Goal: Entertainment & Leisure: Consume media (video, audio)

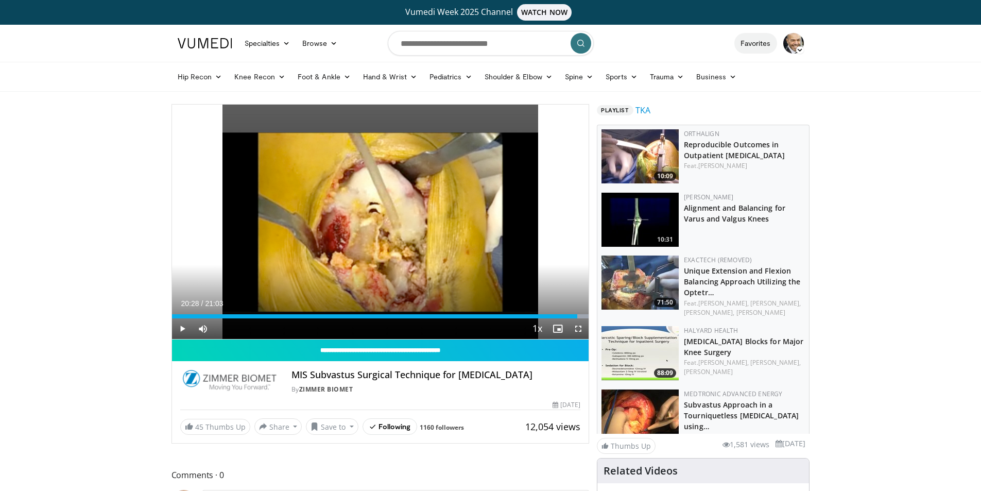
click at [761, 40] on link "Favorites" at bounding box center [756, 43] width 43 height 21
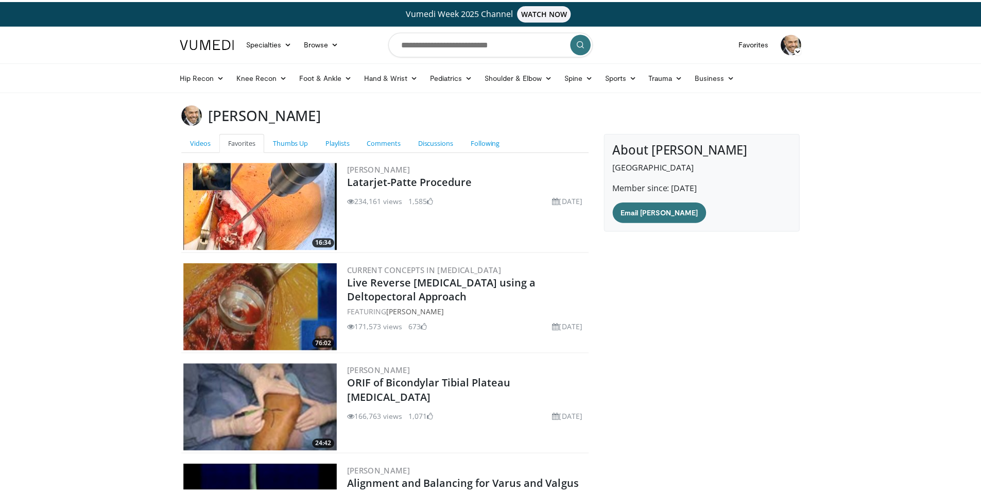
scroll to position [160, 0]
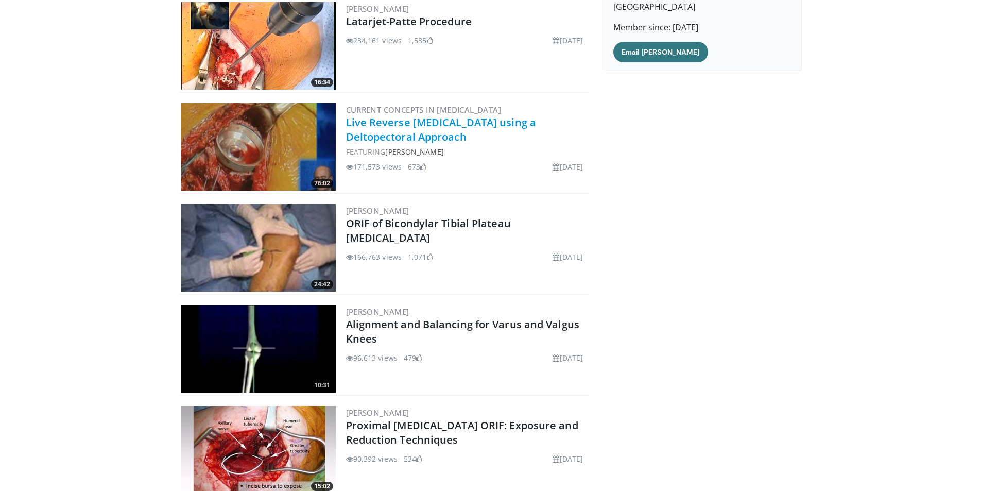
click at [389, 137] on link "Live Reverse Total Shoulder Arthroplasty using a Deltopectoral Approach" at bounding box center [441, 129] width 191 height 28
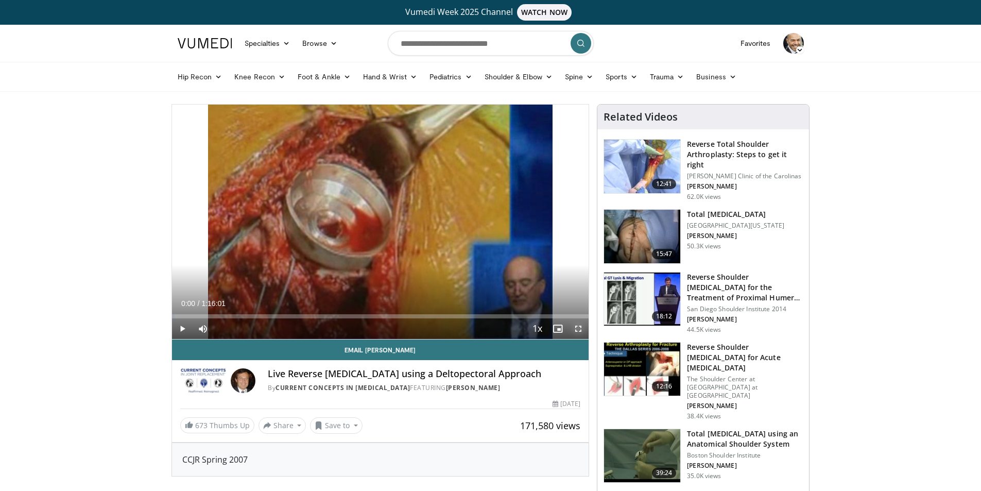
click at [577, 329] on span "Video Player" at bounding box center [578, 328] width 21 height 21
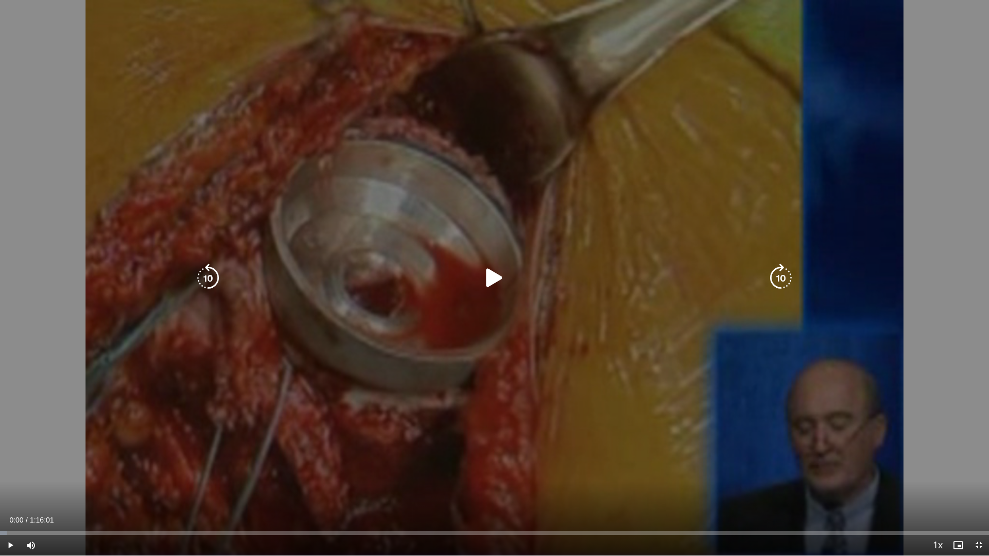
click at [489, 277] on icon "Video Player" at bounding box center [494, 278] width 29 height 29
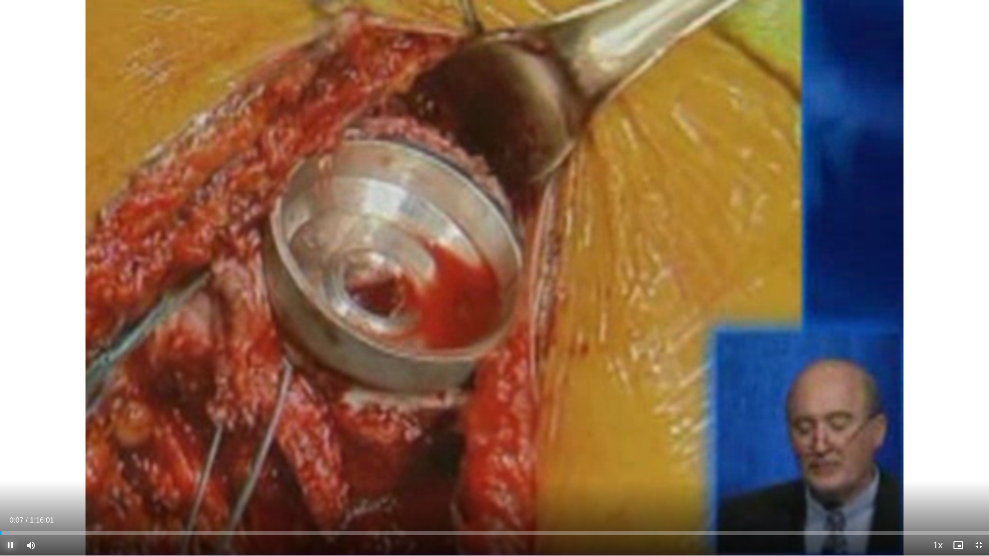
click at [10, 490] on span "Video Player" at bounding box center [10, 545] width 21 height 21
click at [11, 490] on span "Video Player" at bounding box center [10, 545] width 21 height 21
click at [12, 490] on div "Progress Bar" at bounding box center [12, 533] width 1 height 4
click at [25, 490] on div "Progress Bar" at bounding box center [24, 533] width 1 height 4
click at [40, 490] on div "Loaded : 3.95% 0:02:01 0:03:12" at bounding box center [494, 533] width 989 height 4
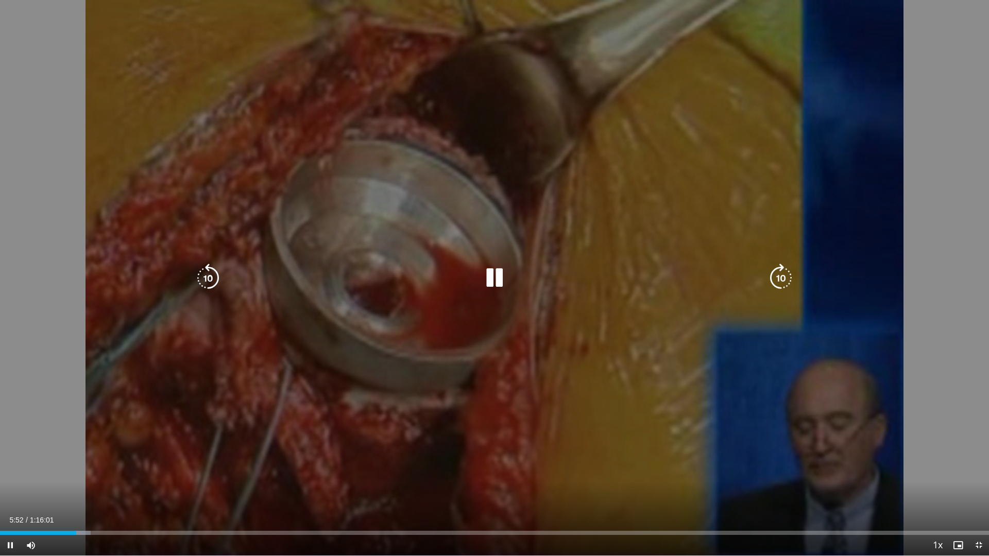
click at [496, 274] on icon "Video Player" at bounding box center [494, 278] width 29 height 29
click at [495, 270] on icon "Video Player" at bounding box center [494, 278] width 29 height 29
click at [500, 274] on icon "Video Player" at bounding box center [494, 278] width 29 height 29
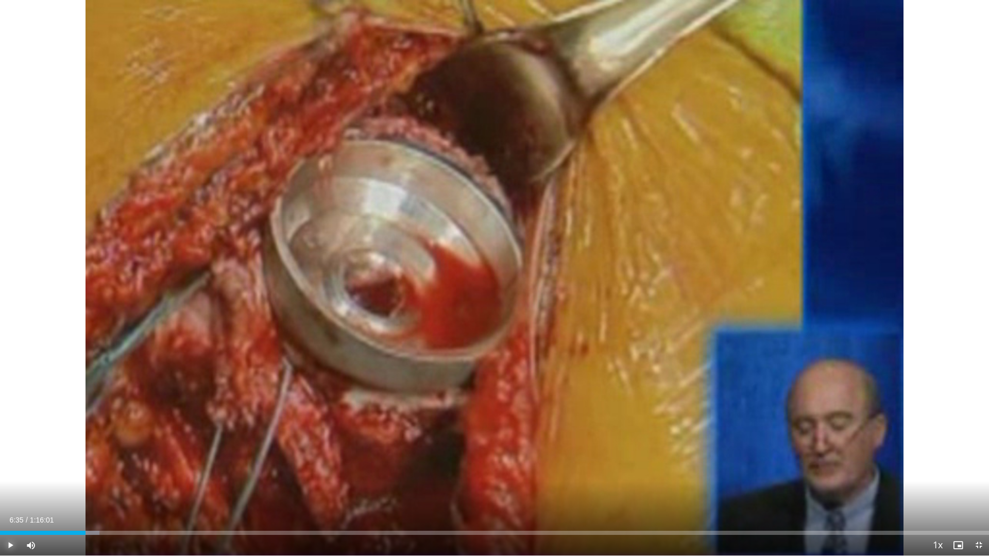
click at [8, 490] on span "Video Player" at bounding box center [10, 545] width 21 height 21
click at [129, 490] on div "Progress Bar" at bounding box center [129, 533] width 1 height 4
click at [151, 490] on div "Loaded : 14.04% 0:09:58 0:11:29" at bounding box center [494, 530] width 989 height 10
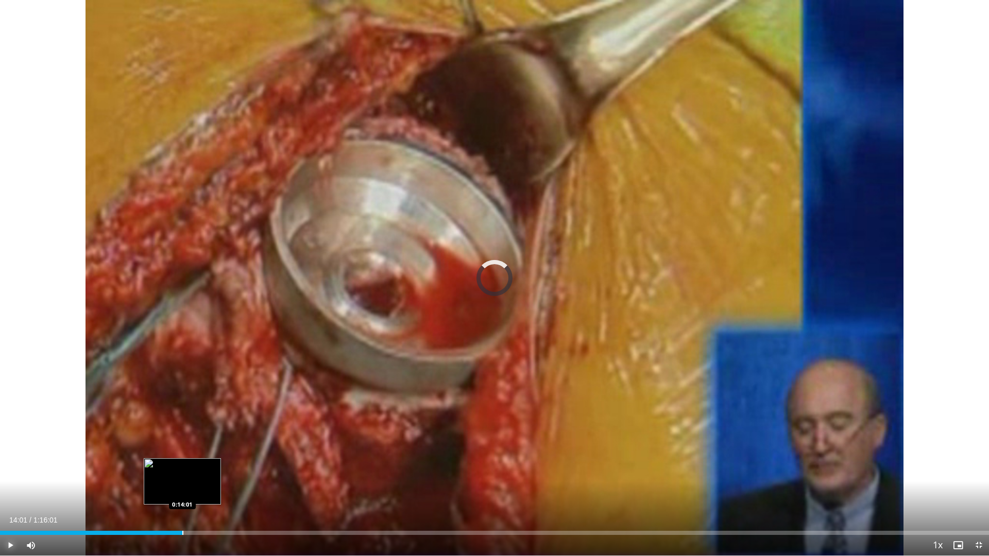
click at [182, 490] on div "Progress Bar" at bounding box center [182, 533] width 1 height 4
click at [9, 490] on span "Video Player" at bounding box center [10, 545] width 21 height 21
click at [207, 490] on div "Progress Bar" at bounding box center [207, 533] width 1 height 4
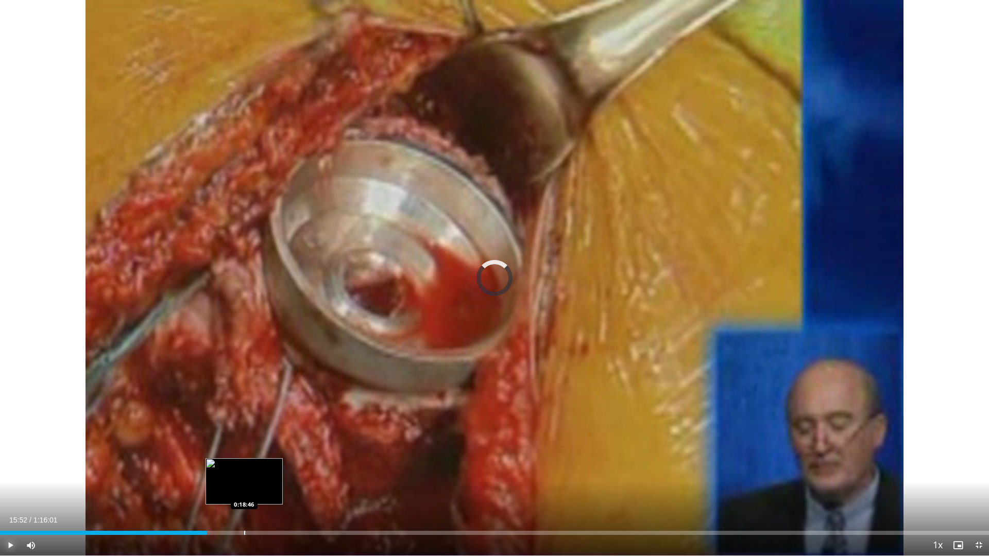
click at [244, 490] on div "Progress Bar" at bounding box center [244, 533] width 1 height 4
click at [980, 490] on span "Video Player" at bounding box center [979, 545] width 21 height 21
